Goal: Transaction & Acquisition: Purchase product/service

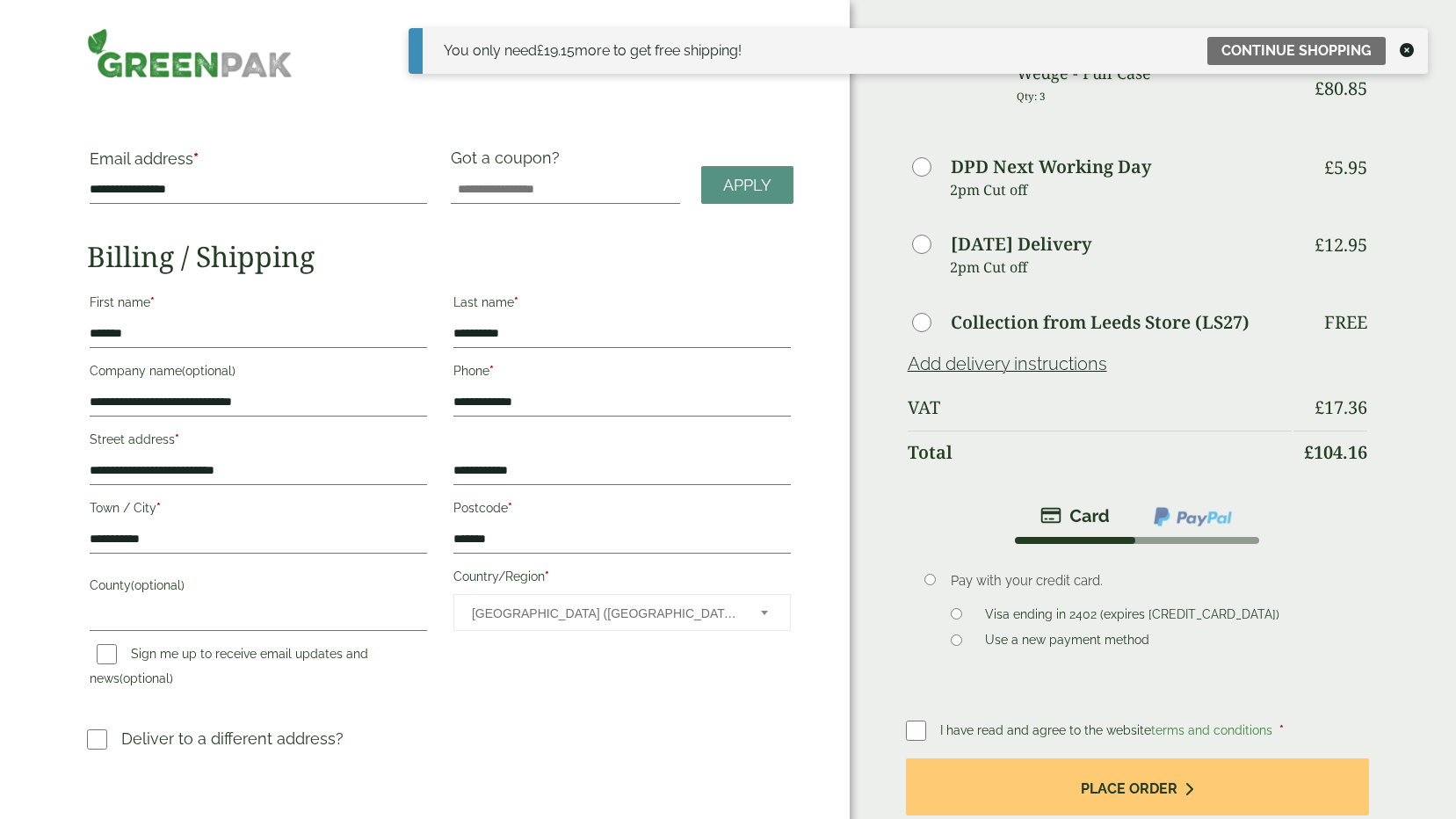
click at [1411, 49] on icon at bounding box center [1406, 50] width 14 height 14
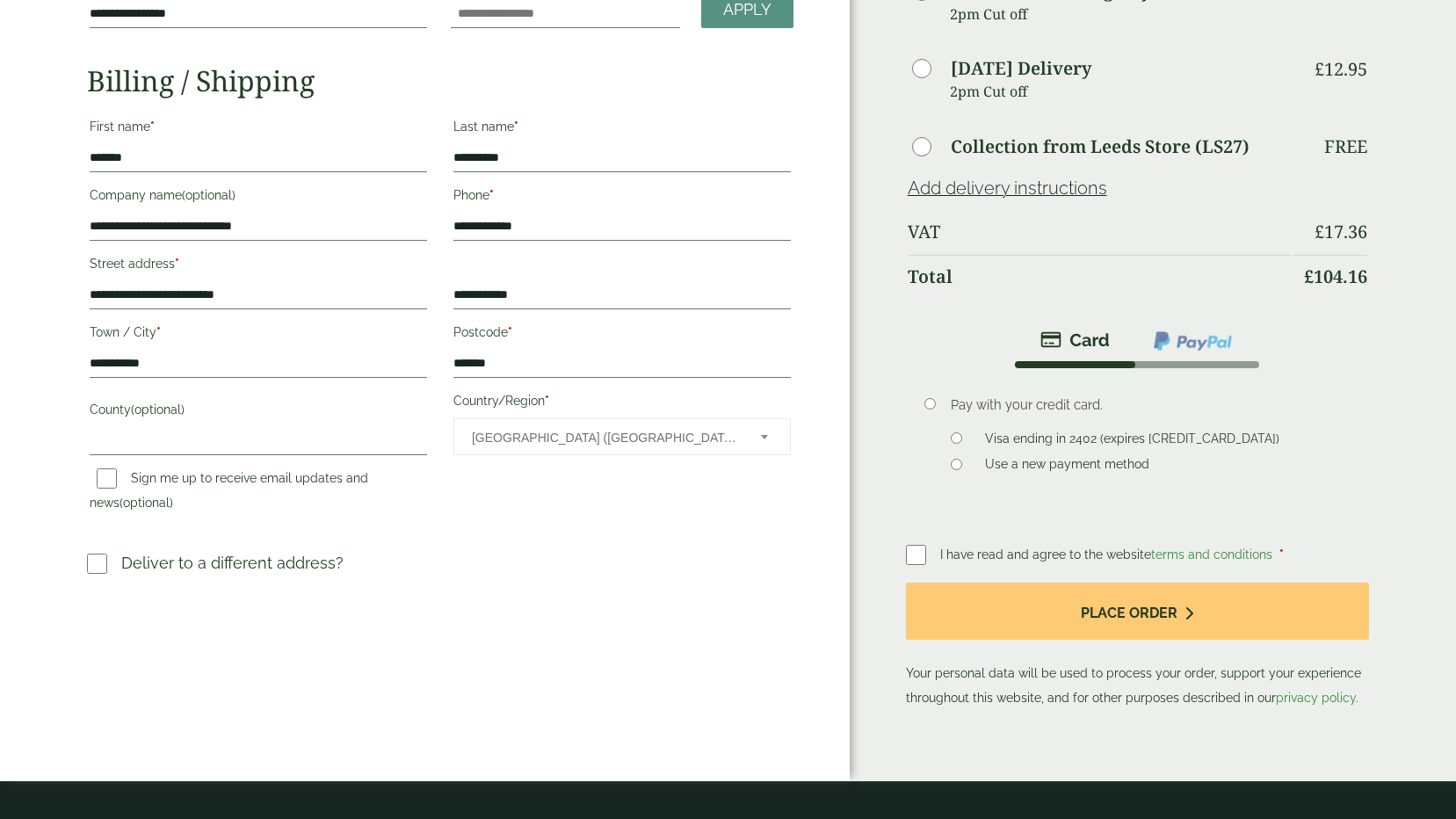
scroll to position [263, 0]
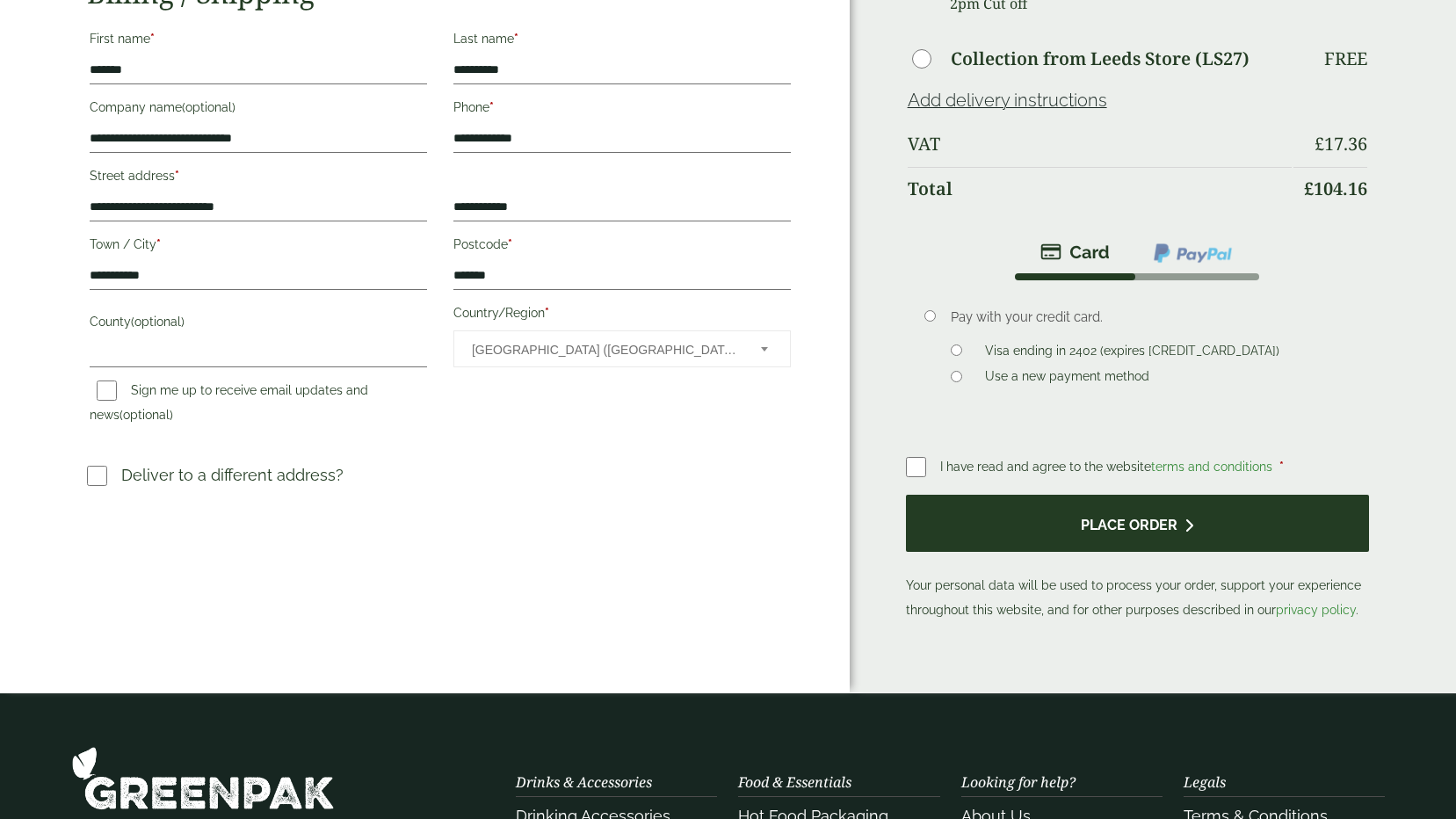
click at [1130, 516] on button "Place order" at bounding box center [1137, 523] width 464 height 57
